Goal: Transaction & Acquisition: Download file/media

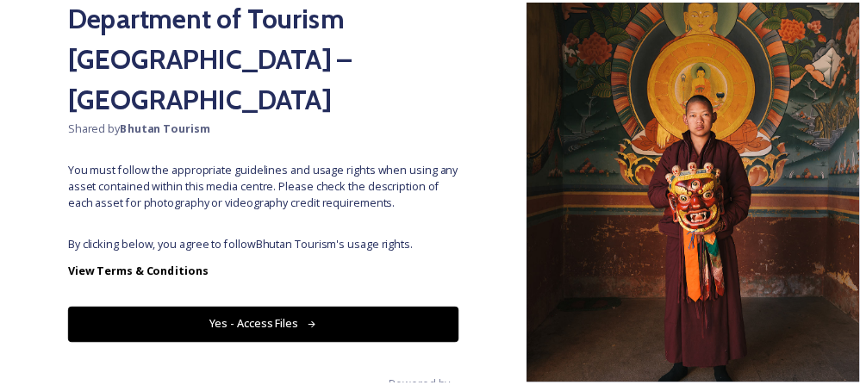
scroll to position [178, 0]
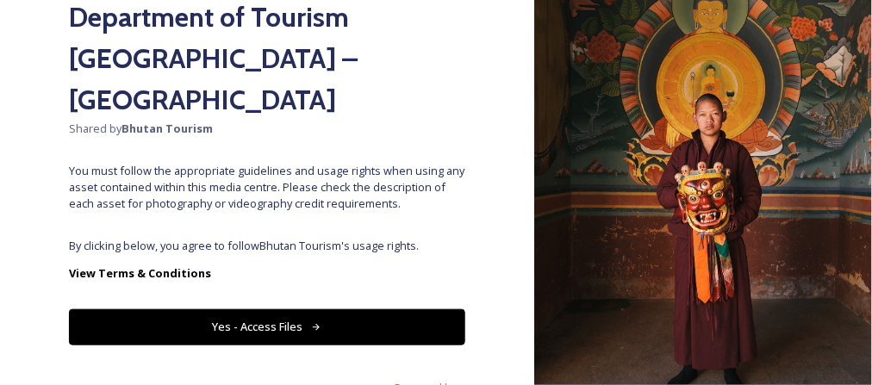
click at [187, 309] on button "Yes - Access Files" at bounding box center [267, 326] width 396 height 35
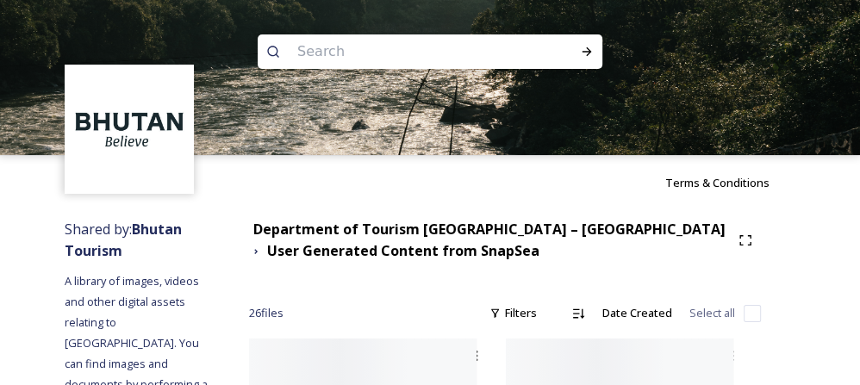
click at [388, 51] on input at bounding box center [407, 52] width 236 height 38
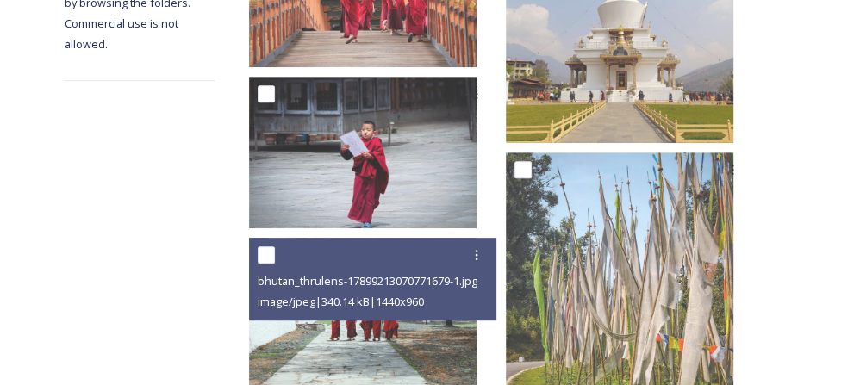
scroll to position [0, 0]
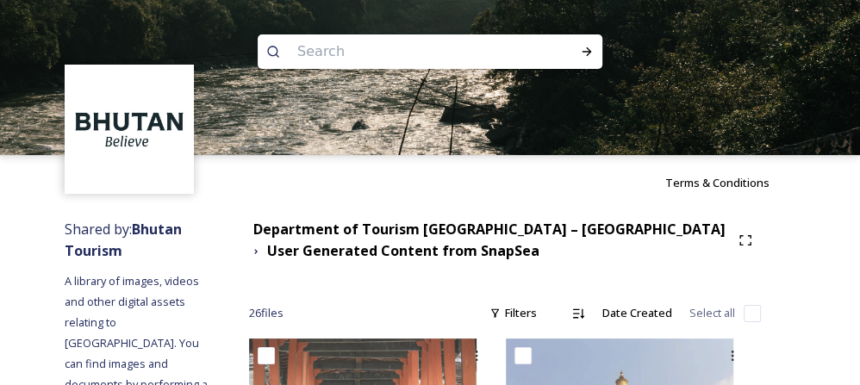
click at [350, 52] on input at bounding box center [407, 52] width 236 height 38
type input "Thimphu"
click at [585, 45] on icon at bounding box center [587, 52] width 14 height 14
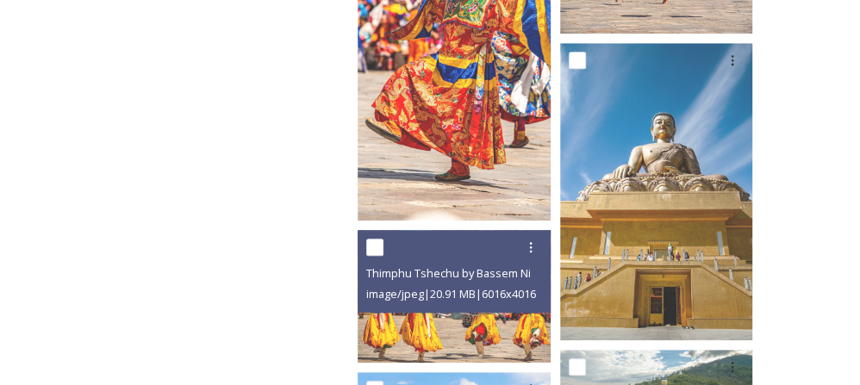
scroll to position [889, 0]
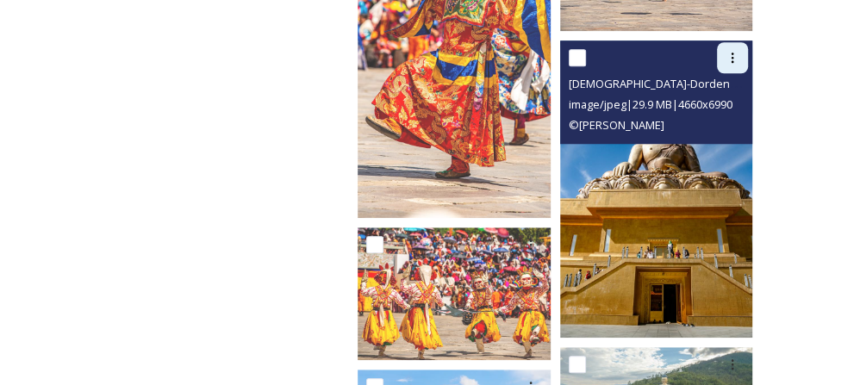
click at [734, 51] on icon at bounding box center [733, 58] width 14 height 14
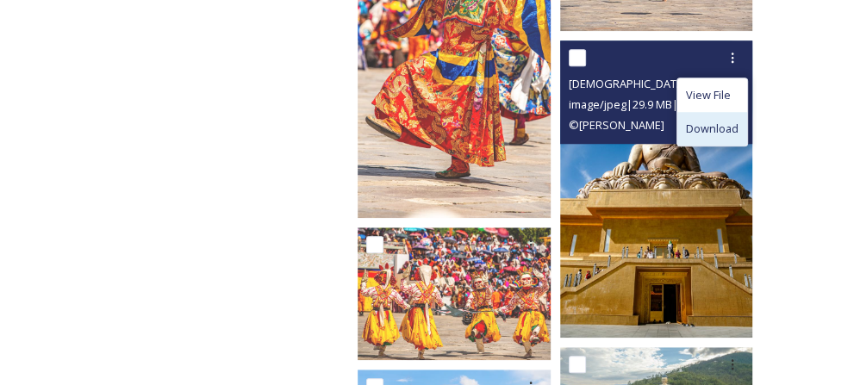
click at [698, 121] on span "Download" at bounding box center [712, 129] width 53 height 16
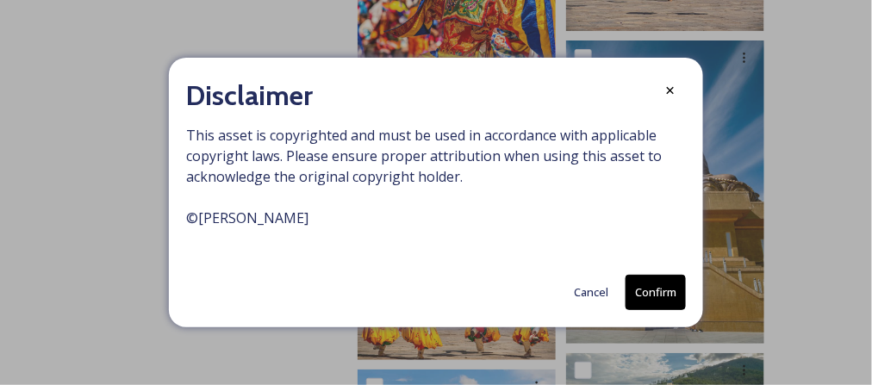
click at [653, 302] on button "Confirm" at bounding box center [656, 292] width 60 height 35
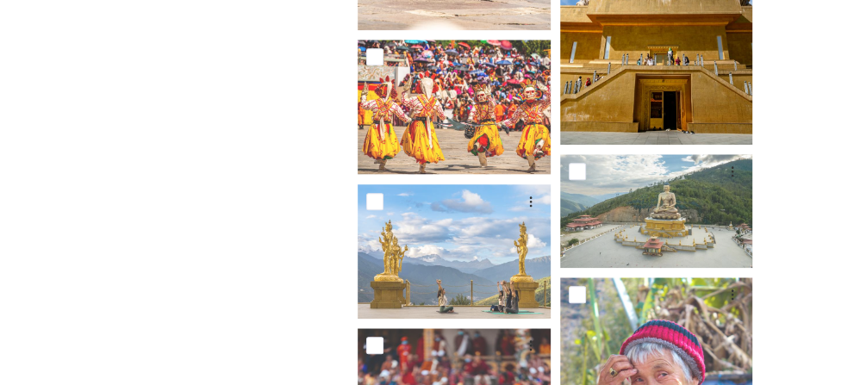
scroll to position [1093, 0]
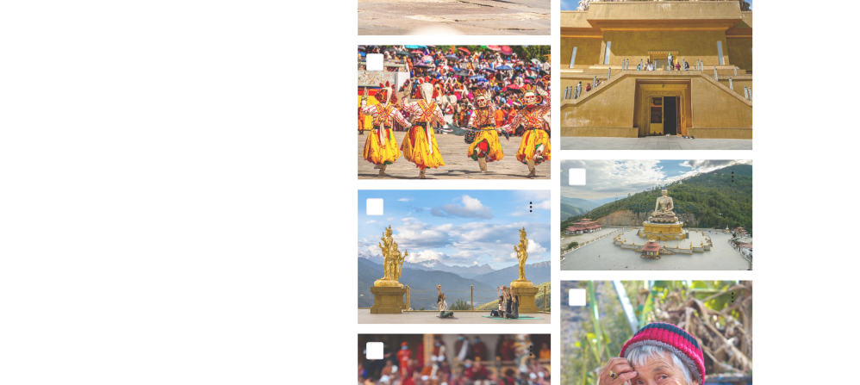
scroll to position [1086, 0]
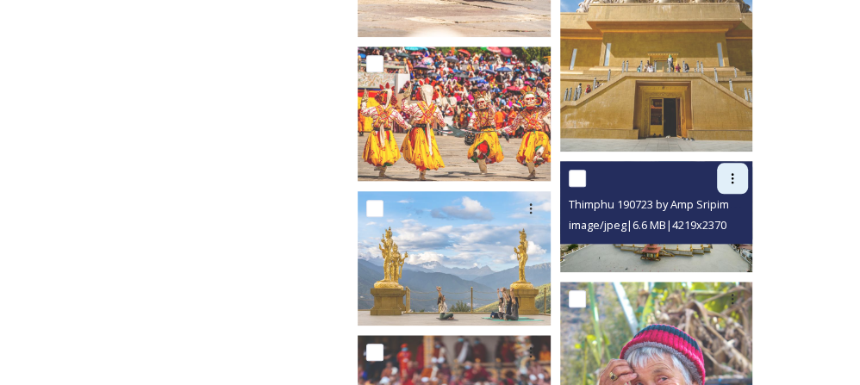
click at [733, 173] on icon at bounding box center [733, 178] width 3 height 10
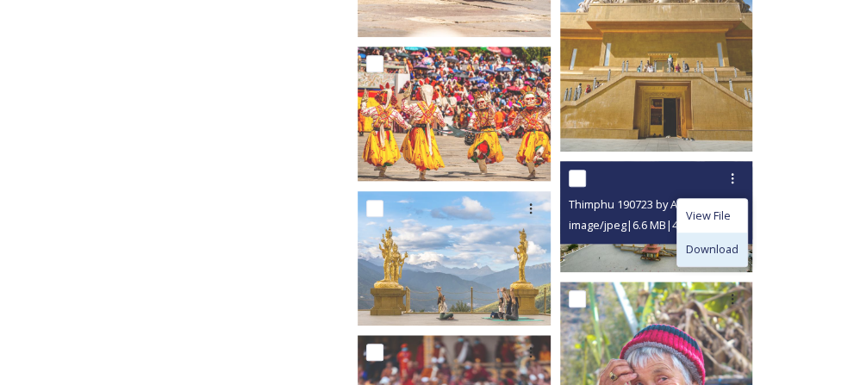
click at [709, 233] on div "Download" at bounding box center [712, 250] width 70 height 34
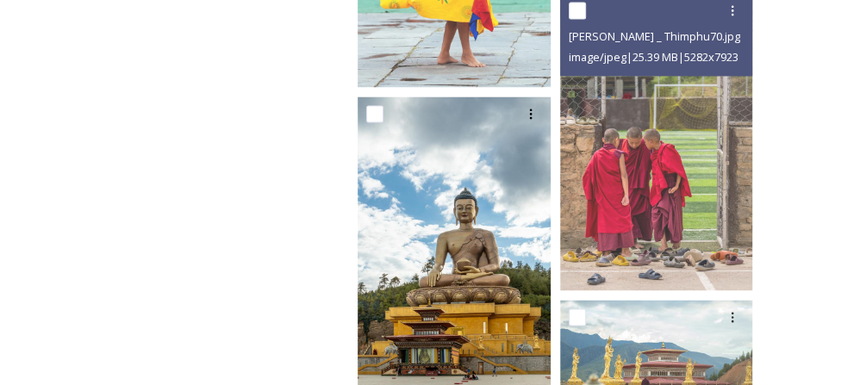
scroll to position [1638, 0]
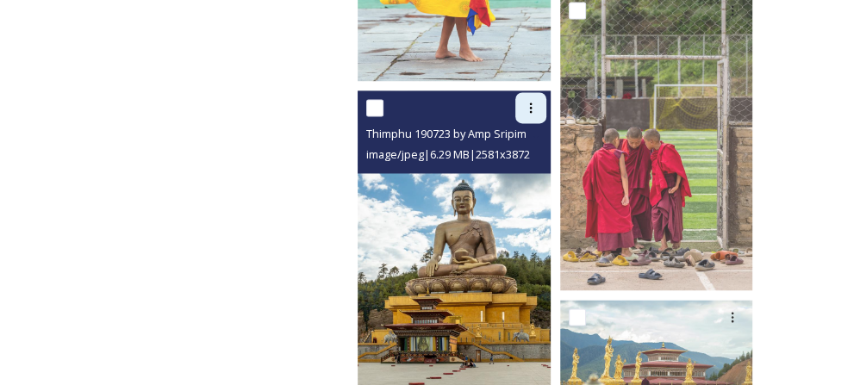
click at [527, 101] on icon at bounding box center [531, 108] width 14 height 14
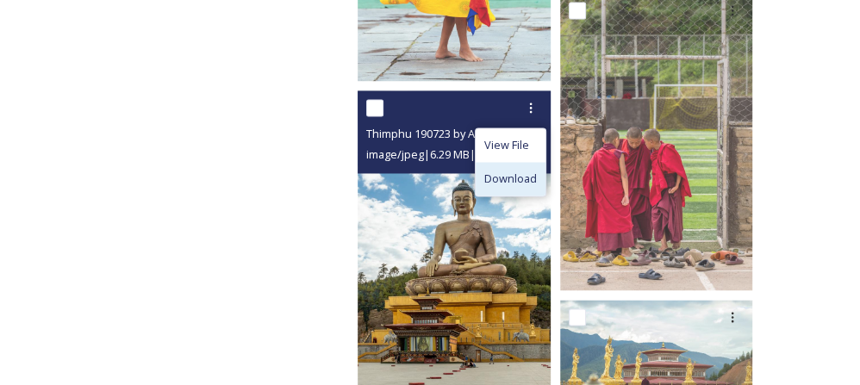
click at [508, 171] on span "Download" at bounding box center [510, 179] width 53 height 16
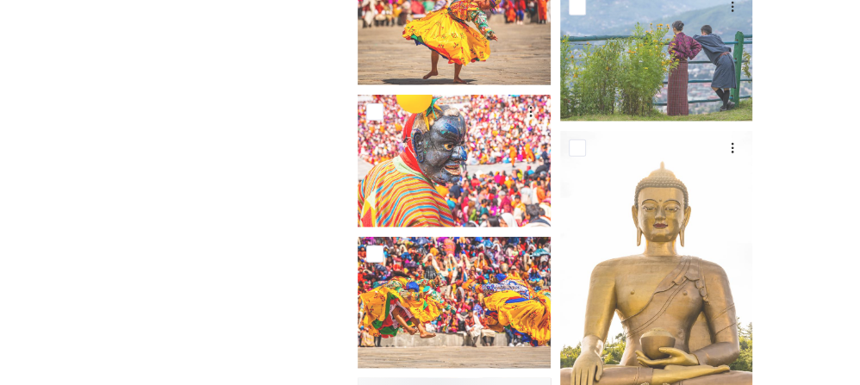
scroll to position [18269, 0]
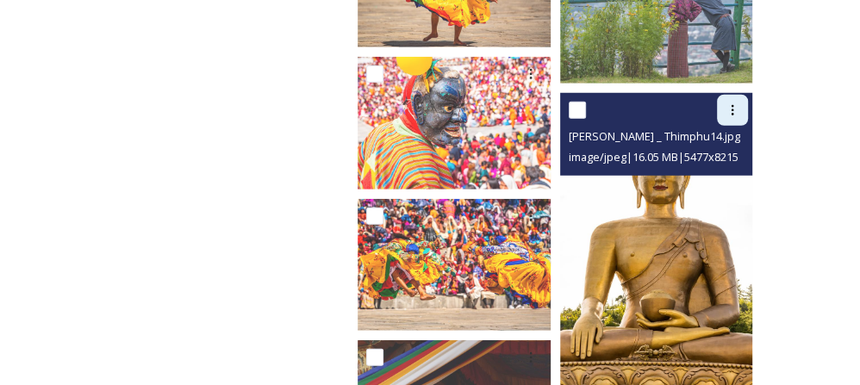
click at [727, 103] on icon at bounding box center [733, 110] width 14 height 14
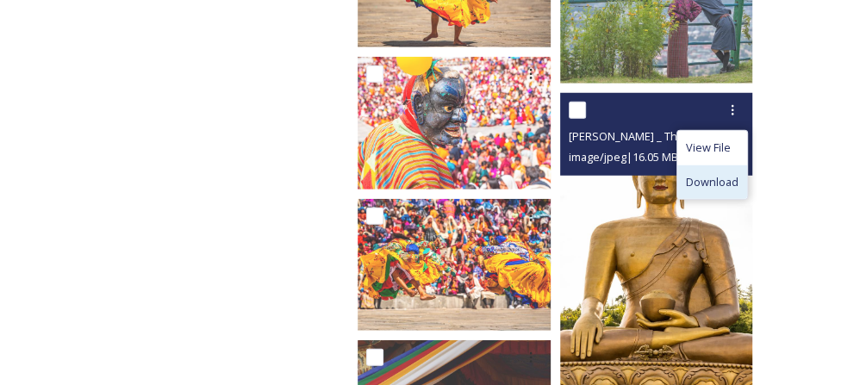
click at [700, 174] on span "Download" at bounding box center [712, 182] width 53 height 16
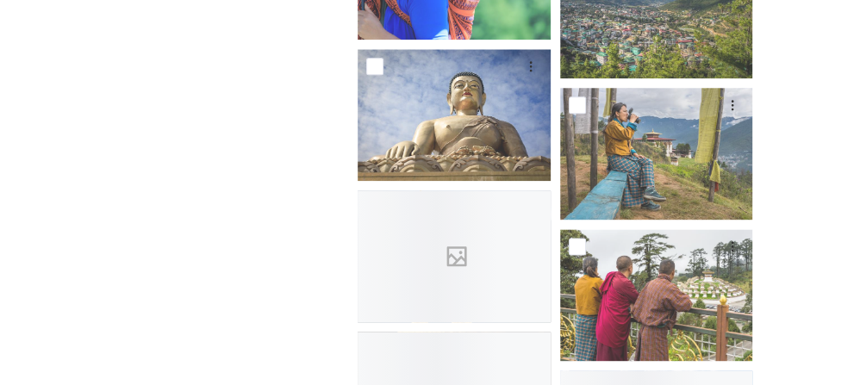
scroll to position [20627, 0]
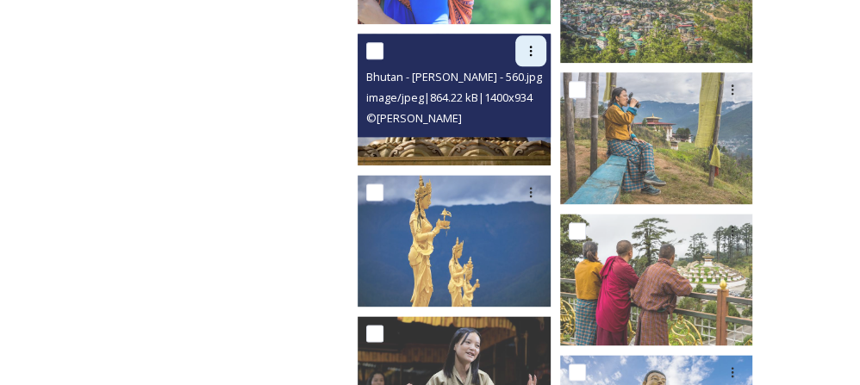
click at [524, 44] on icon at bounding box center [531, 51] width 14 height 14
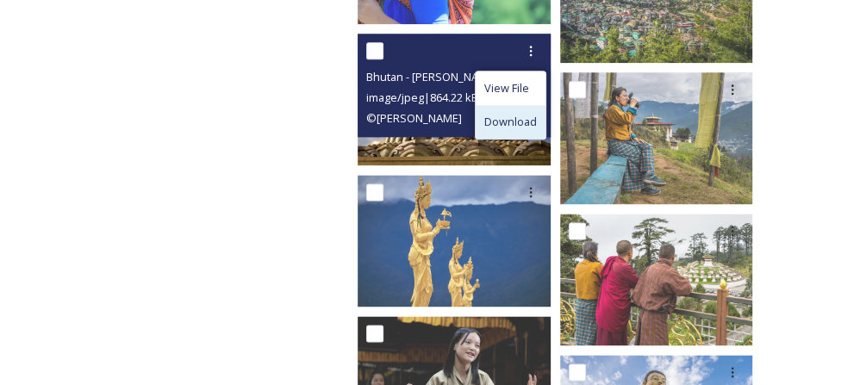
click at [513, 114] on span "Download" at bounding box center [510, 122] width 53 height 16
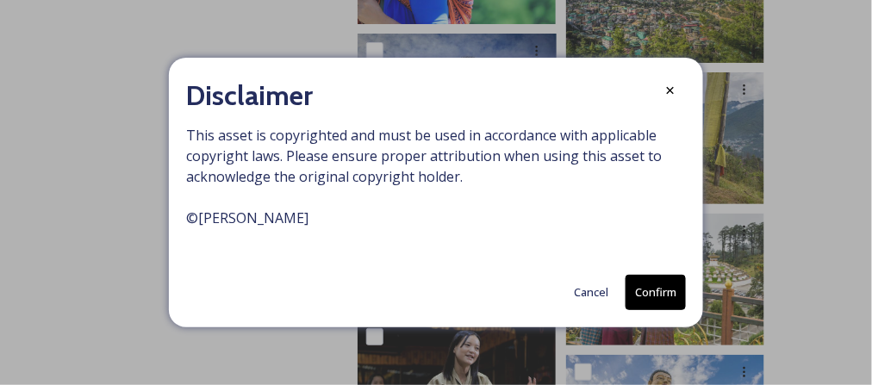
click at [670, 296] on button "Confirm" at bounding box center [656, 292] width 60 height 35
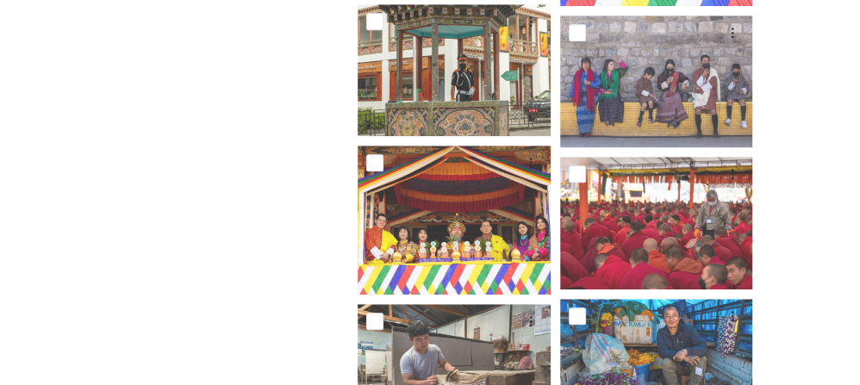
scroll to position [23996, 0]
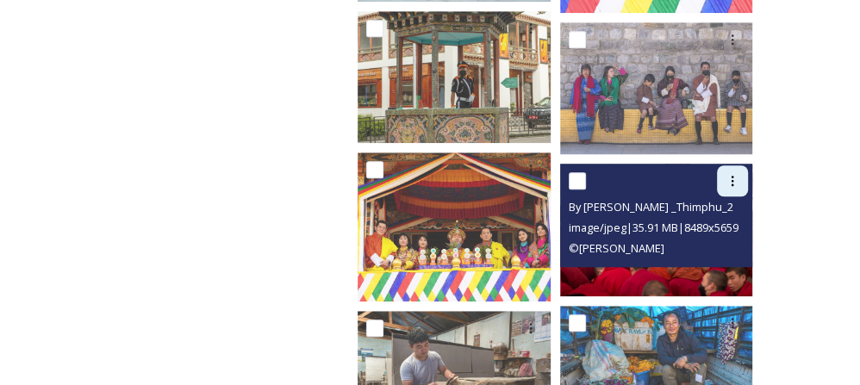
click at [738, 165] on div at bounding box center [732, 180] width 31 height 31
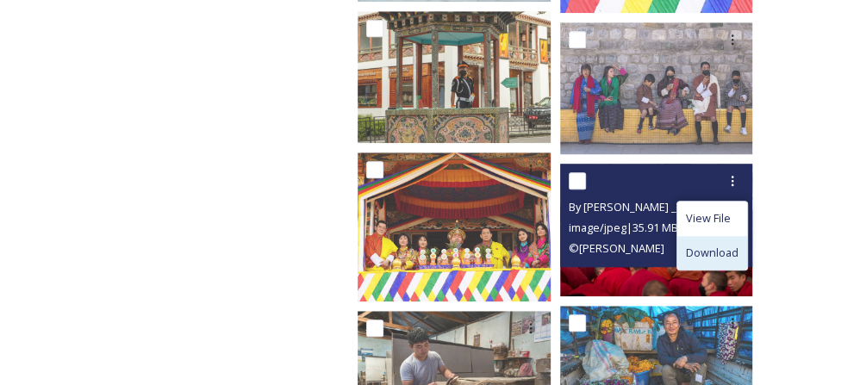
click at [702, 245] on span "Download" at bounding box center [712, 253] width 53 height 16
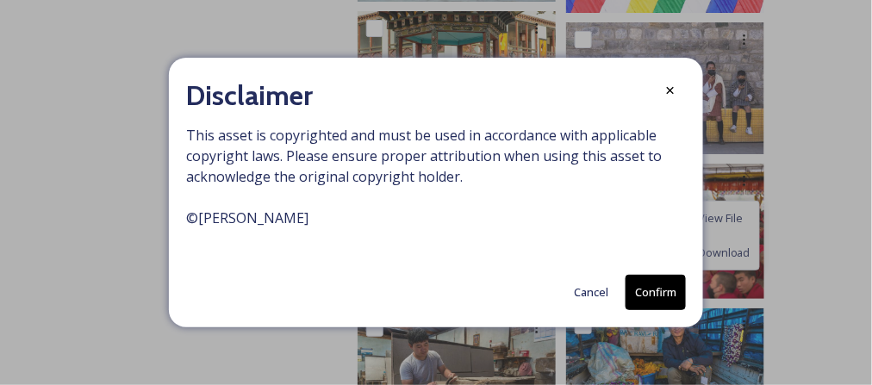
click at [661, 295] on button "Confirm" at bounding box center [656, 292] width 60 height 35
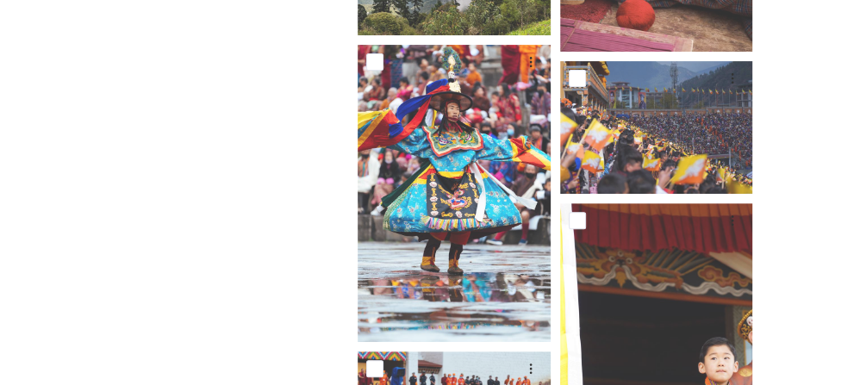
scroll to position [23514, 0]
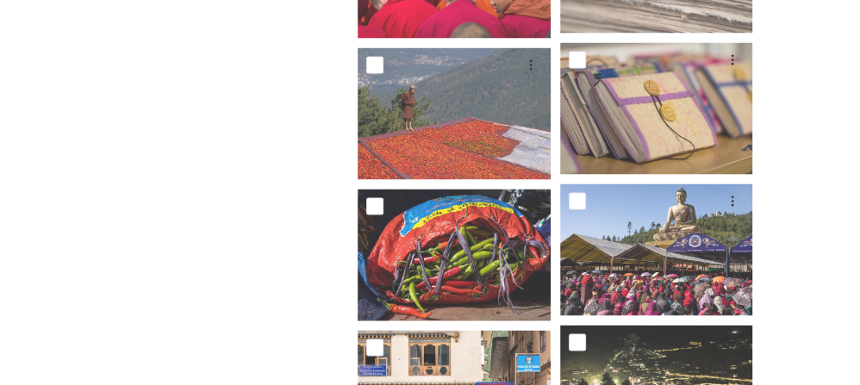
scroll to position [25117, 0]
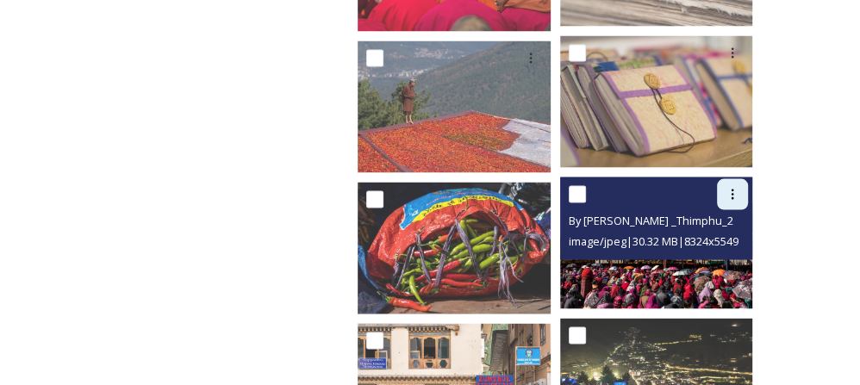
click at [738, 178] on div at bounding box center [732, 193] width 31 height 31
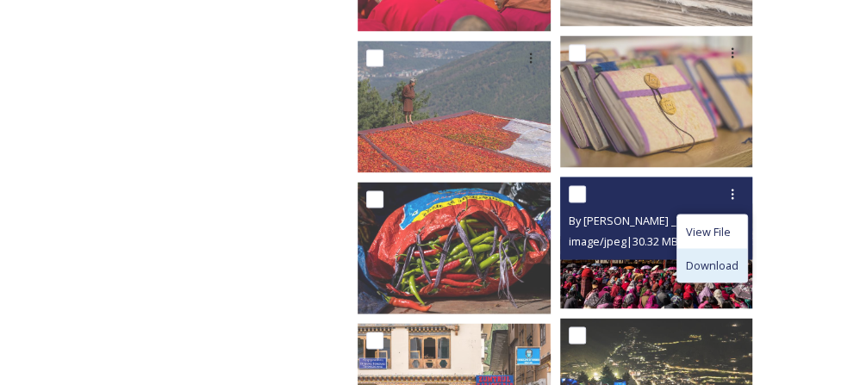
click at [719, 257] on span "Download" at bounding box center [712, 265] width 53 height 16
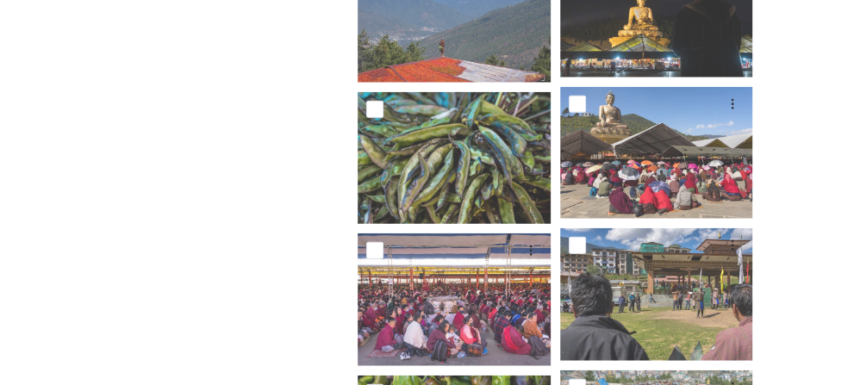
scroll to position [25741, 0]
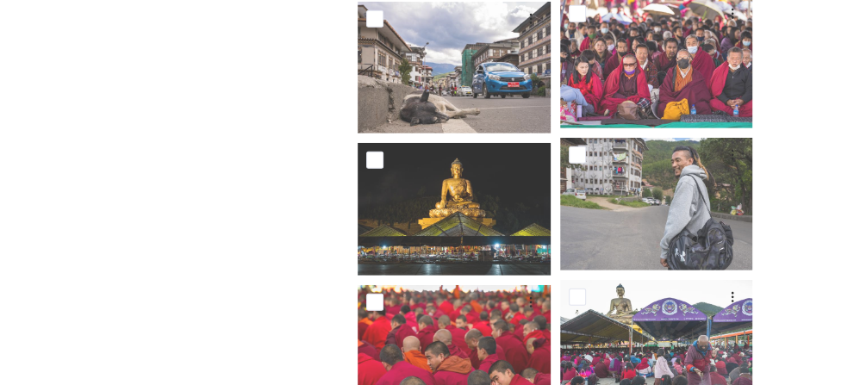
scroll to position [26149, 0]
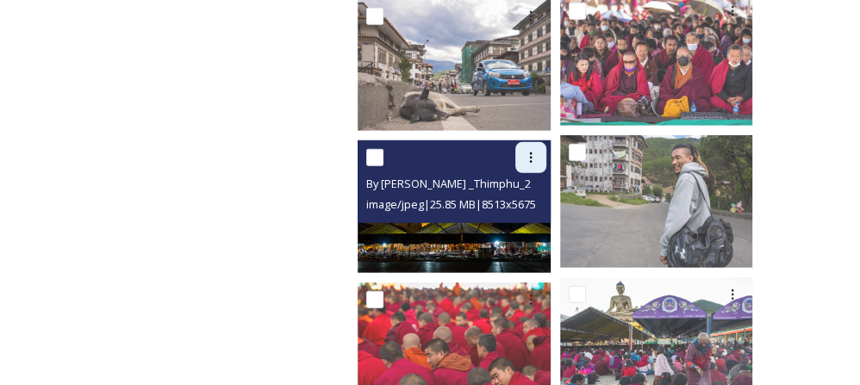
click at [525, 151] on icon at bounding box center [531, 158] width 14 height 14
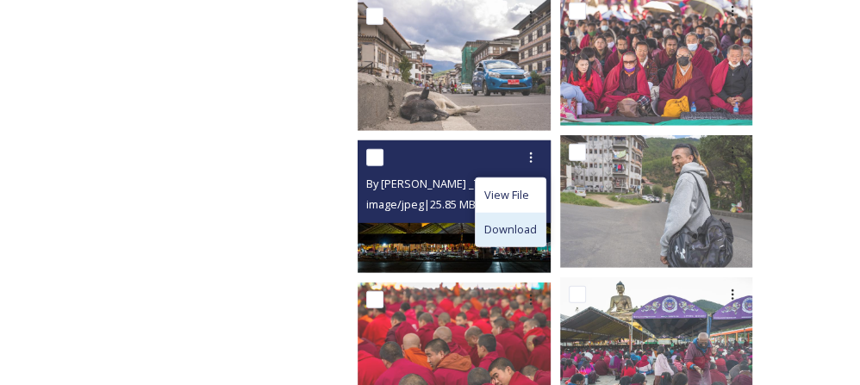
click at [517, 222] on span "Download" at bounding box center [510, 230] width 53 height 16
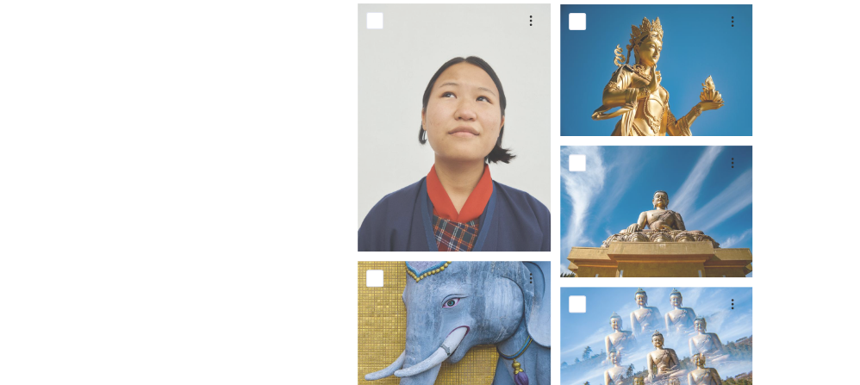
scroll to position [27420, 0]
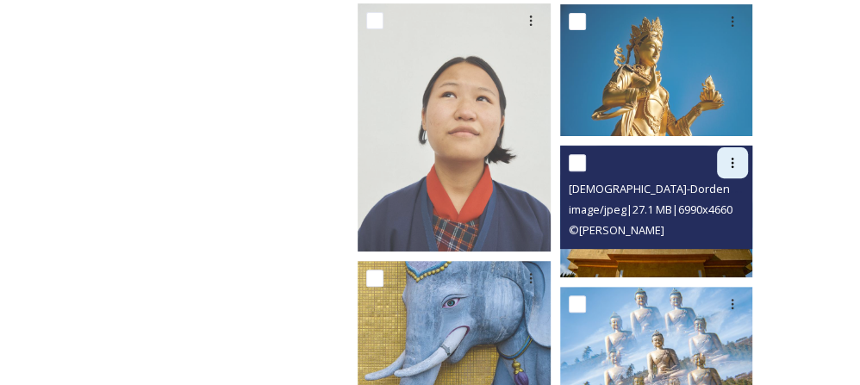
click at [733, 156] on icon at bounding box center [733, 163] width 14 height 14
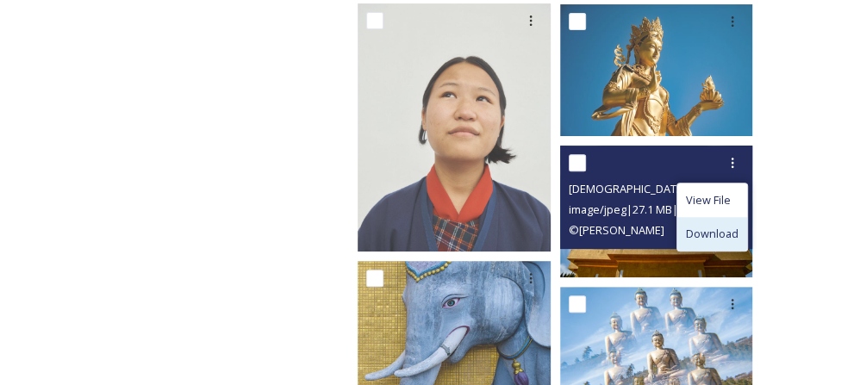
click at [719, 226] on span "Download" at bounding box center [712, 234] width 53 height 16
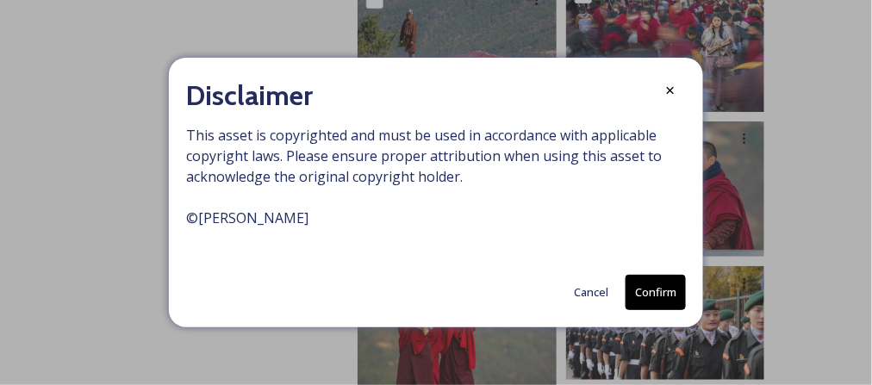
click at [643, 296] on button "Confirm" at bounding box center [656, 292] width 60 height 35
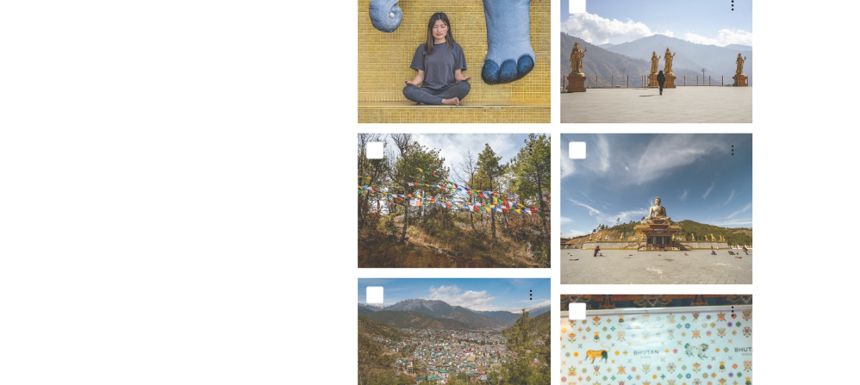
scroll to position [28421, 0]
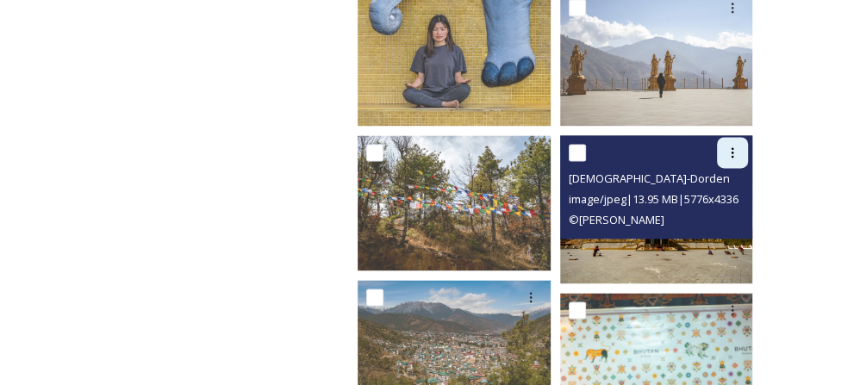
click at [735, 146] on icon at bounding box center [733, 153] width 14 height 14
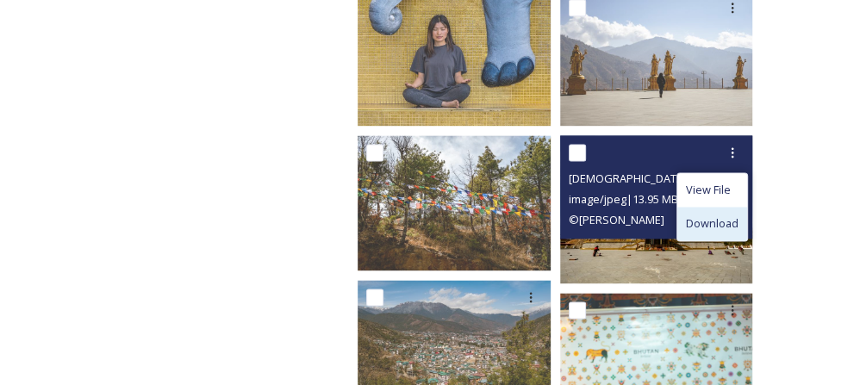
click at [714, 215] on span "Download" at bounding box center [712, 223] width 53 height 16
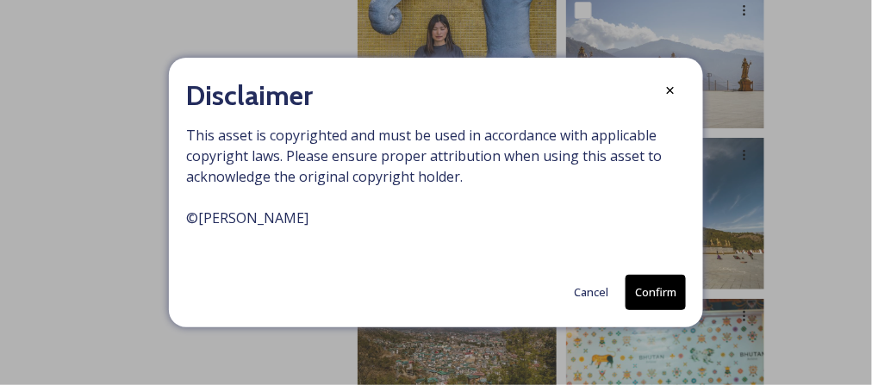
click at [640, 299] on button "Confirm" at bounding box center [656, 292] width 60 height 35
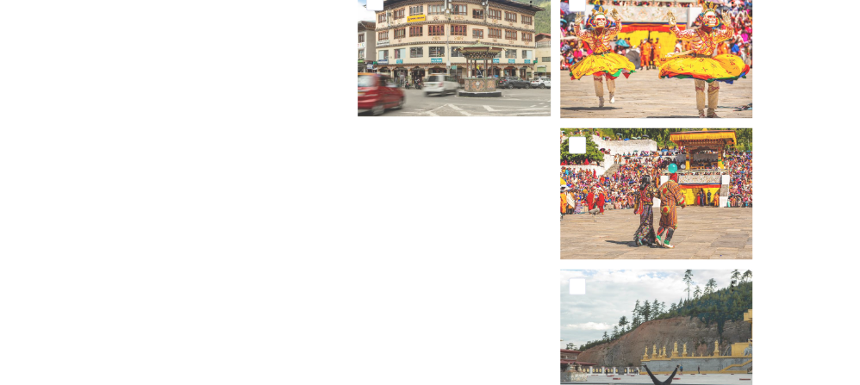
scroll to position [55920, 0]
